Goal: Task Accomplishment & Management: Manage account settings

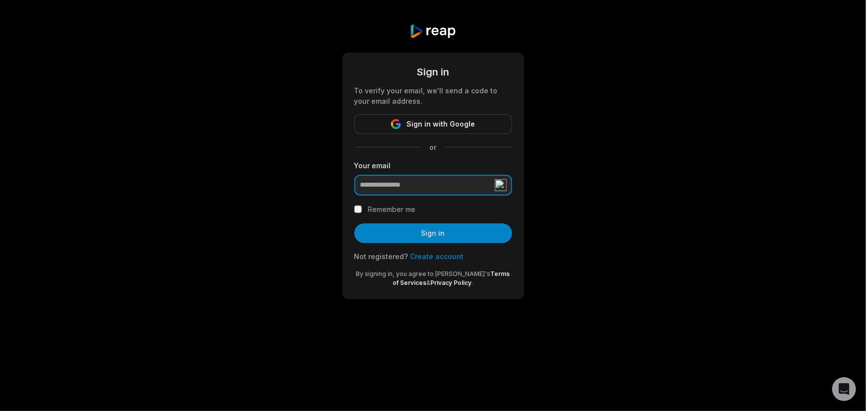
click at [444, 186] on input "email" at bounding box center [433, 185] width 158 height 21
click at [436, 184] on input "email" at bounding box center [433, 185] width 158 height 21
type input "**********"
click at [363, 211] on div "Remember me" at bounding box center [433, 209] width 158 height 12
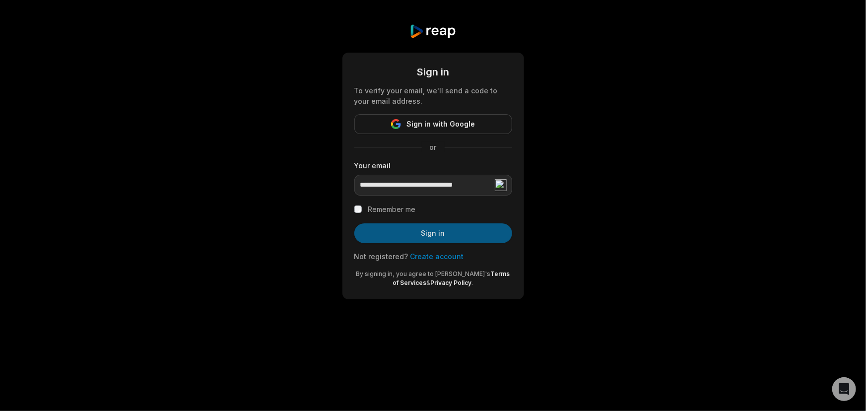
click at [432, 235] on button "Sign in" at bounding box center [433, 233] width 158 height 20
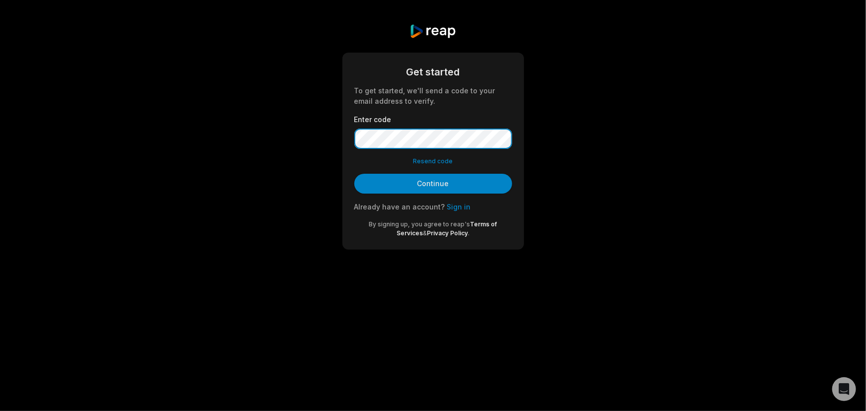
click at [354, 174] on button "Continue" at bounding box center [433, 184] width 158 height 20
